Goal: Task Accomplishment & Management: Complete application form

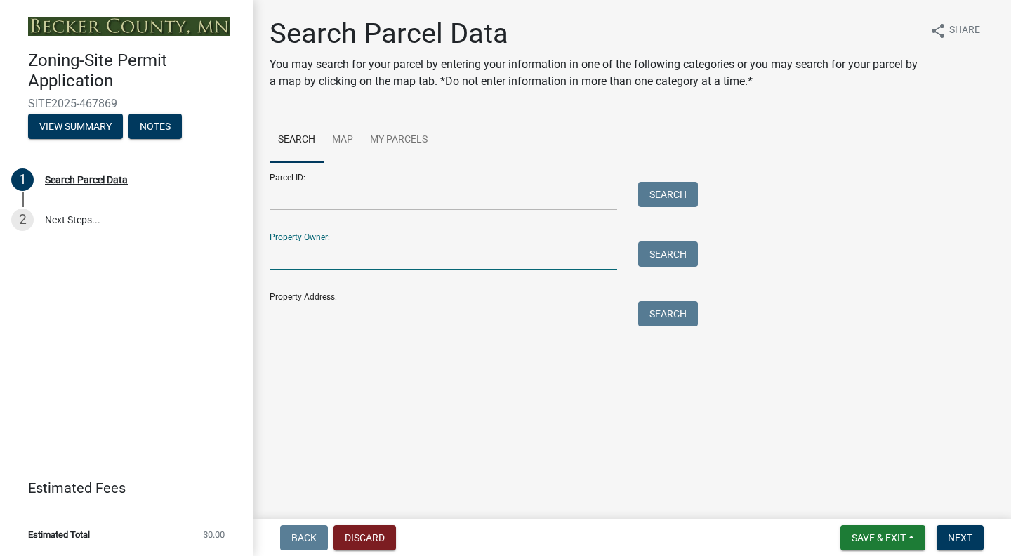
click at [324, 260] on input "Property Owner:" at bounding box center [444, 256] width 348 height 29
click at [329, 317] on input "Property Address:" at bounding box center [444, 315] width 348 height 29
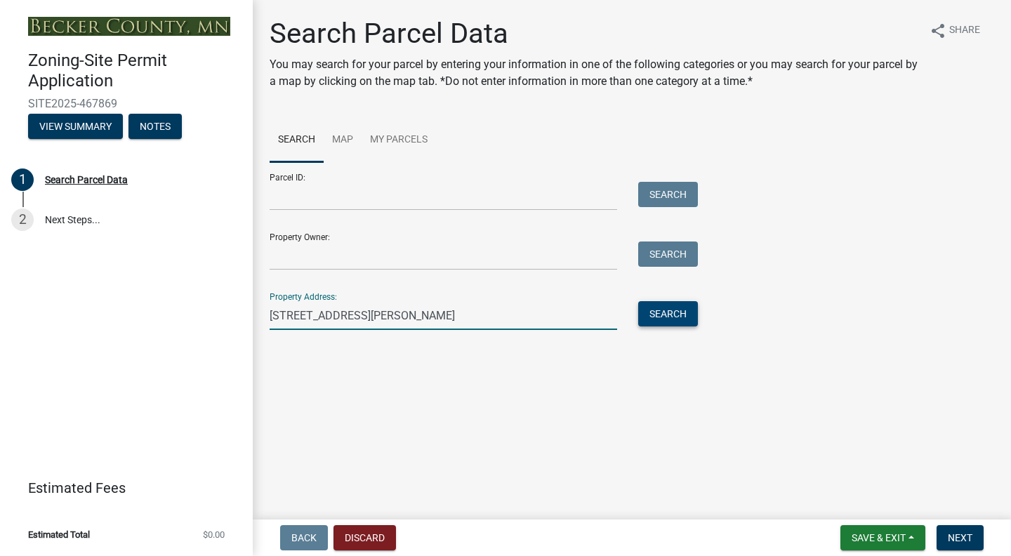
type input "[STREET_ADDRESS][PERSON_NAME]"
click at [668, 305] on button "Search" at bounding box center [668, 313] width 60 height 25
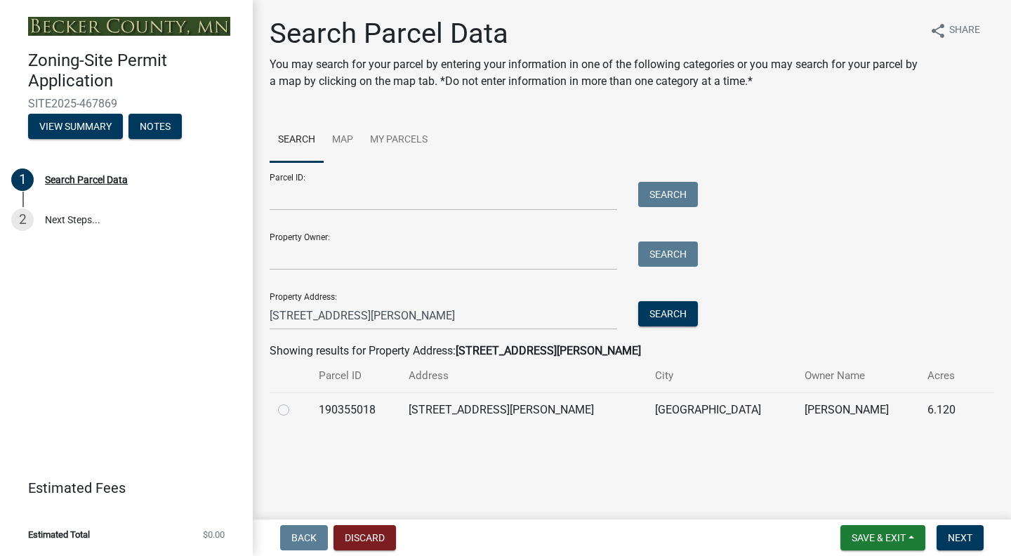
click at [295, 402] on label at bounding box center [295, 402] width 0 height 0
click at [295, 409] on input "radio" at bounding box center [299, 406] width 9 height 9
radio input "true"
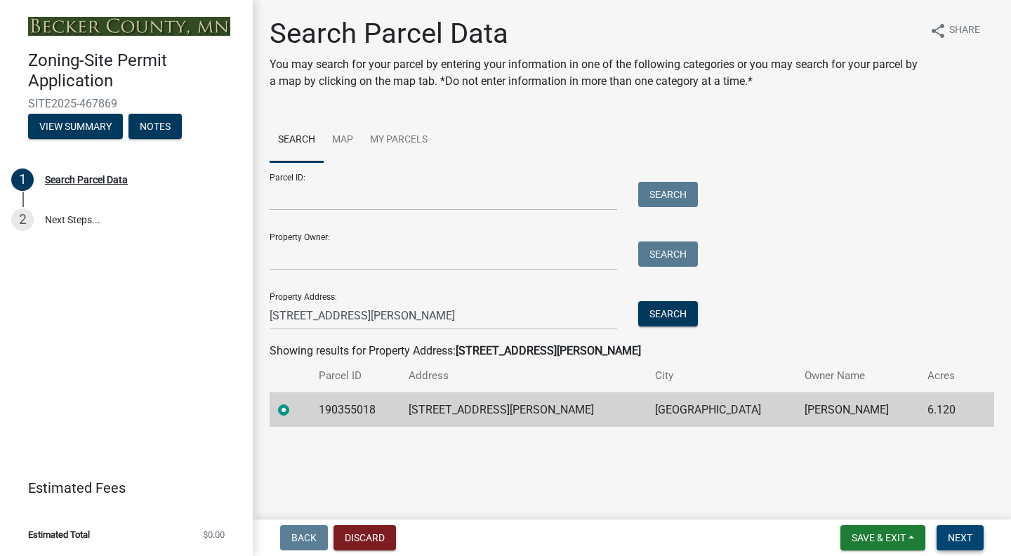
click at [974, 538] on button "Next" at bounding box center [960, 537] width 47 height 25
click at [953, 541] on span "Next" at bounding box center [960, 537] width 25 height 11
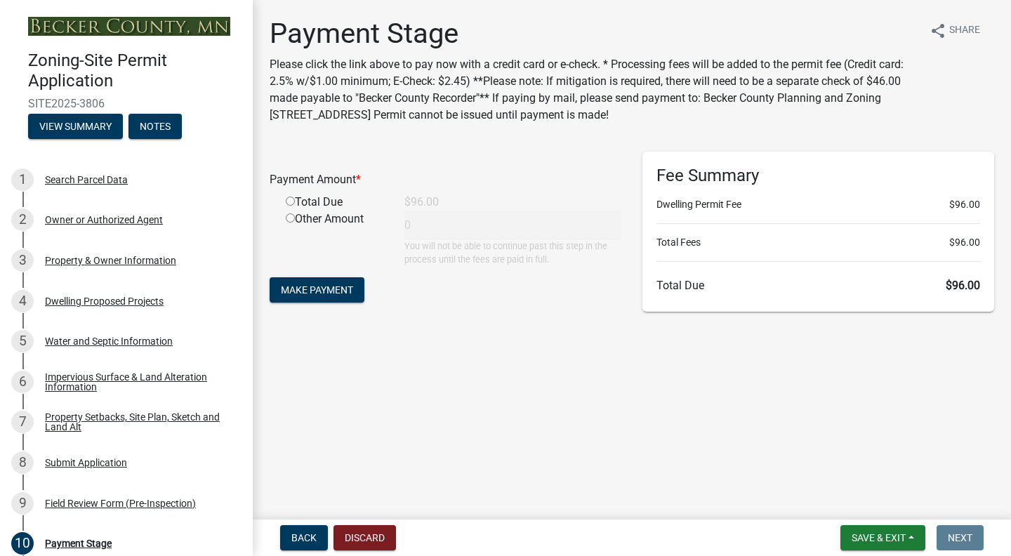
click at [294, 203] on div "Total Due" at bounding box center [334, 202] width 119 height 17
click at [290, 203] on input "radio" at bounding box center [290, 201] width 9 height 9
radio input "true"
type input "96"
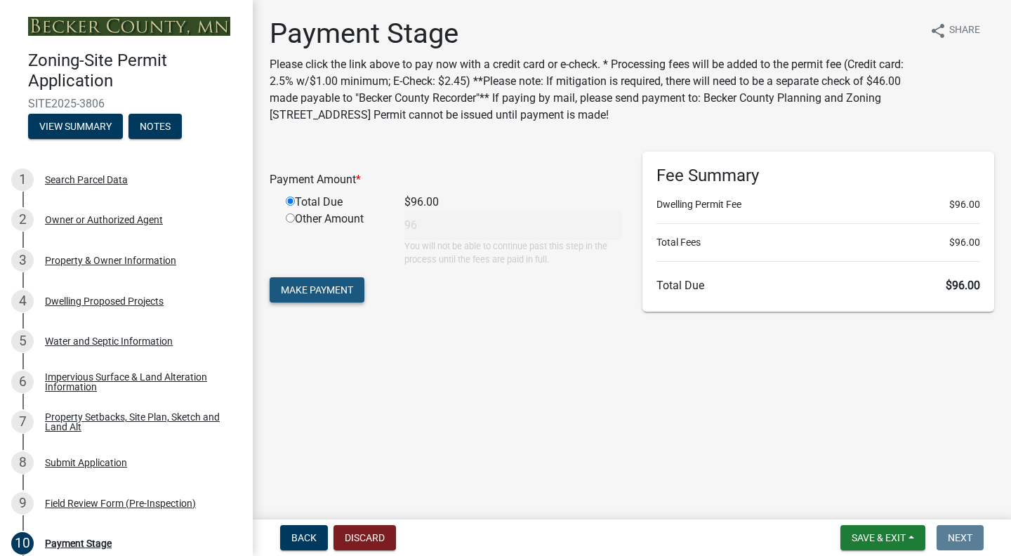
click at [326, 294] on span "Make Payment" at bounding box center [317, 289] width 72 height 11
